Goal: Browse casually

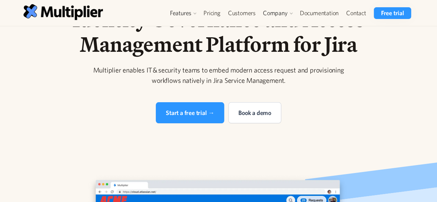
scroll to position [35, 0]
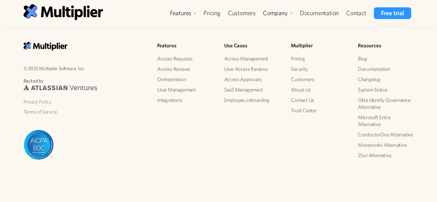
scroll to position [1492, 0]
drag, startPoint x: 88, startPoint y: 104, endPoint x: 40, endPoint y: 102, distance: 48.8
click at [40, 72] on p "© 2025 Multiplier Software, Inc." at bounding box center [84, 68] width 123 height 8
copy p "Multiplier Software, Inc."
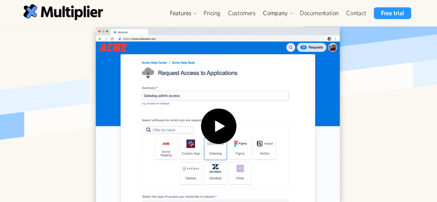
scroll to position [0, 0]
